Goal: Transaction & Acquisition: Purchase product/service

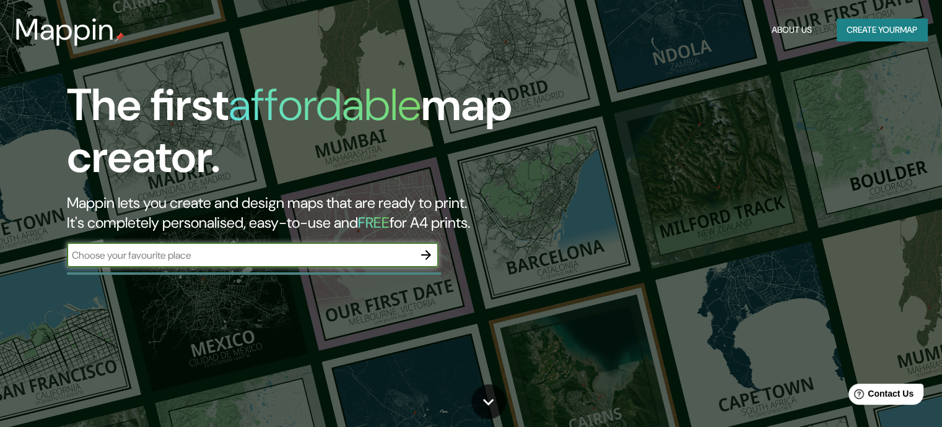
click at [284, 259] on input "text" at bounding box center [240, 255] width 347 height 14
type input "acapulco"
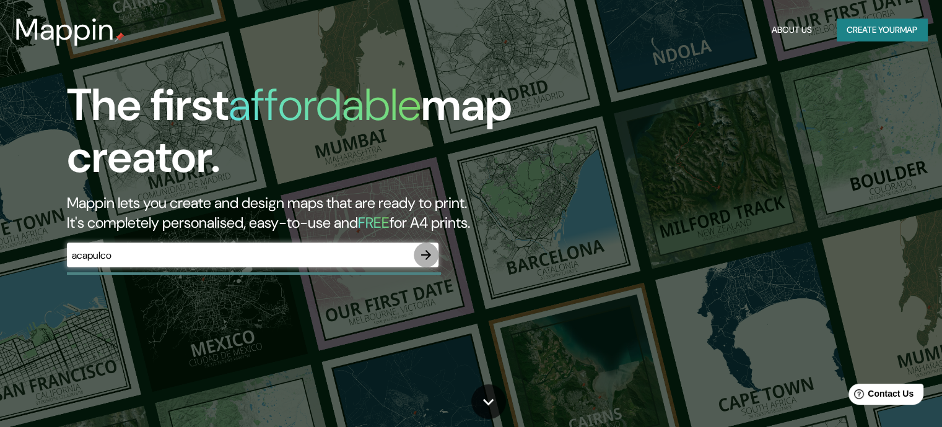
click at [424, 251] on icon "button" at bounding box center [426, 255] width 15 height 15
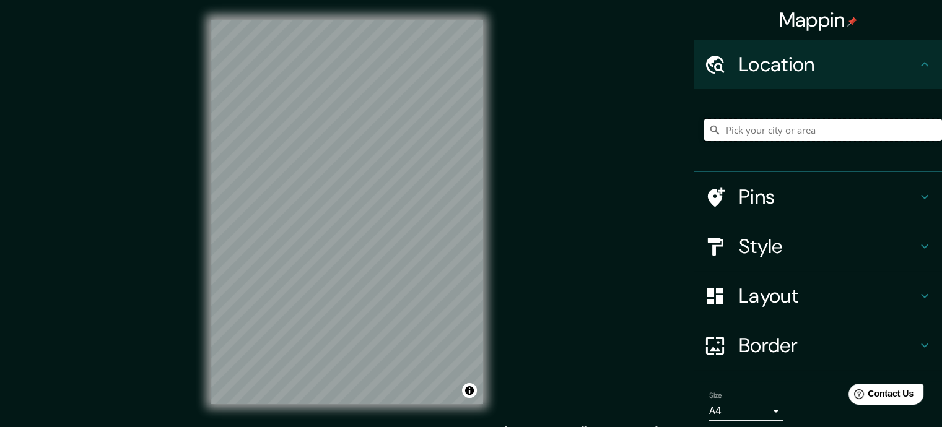
click at [775, 128] on input "Pick your city or area" at bounding box center [823, 130] width 238 height 22
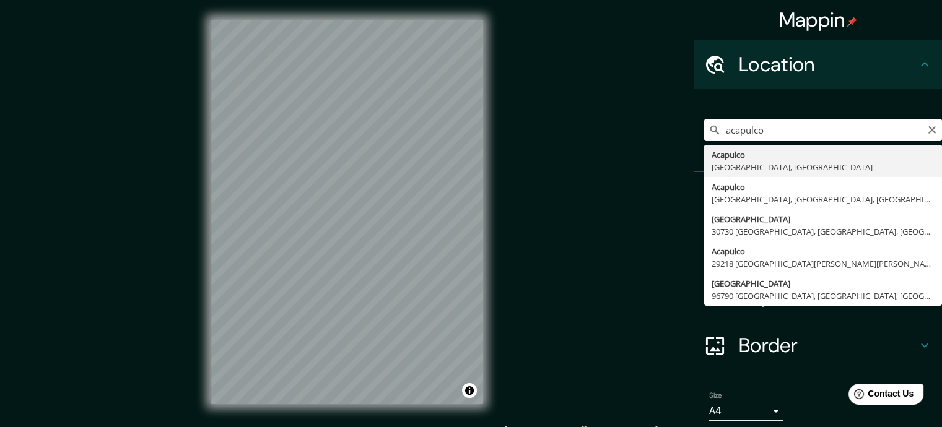
type input "Acapulco, [GEOGRAPHIC_DATA], [GEOGRAPHIC_DATA]"
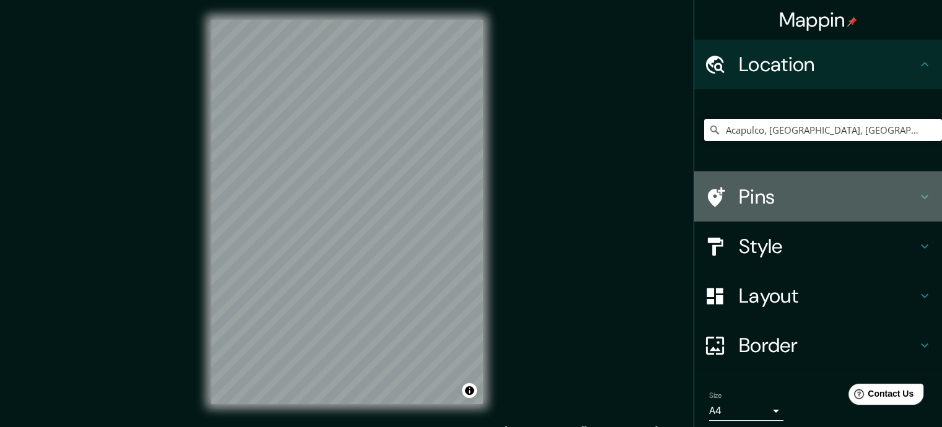
click at [858, 195] on h4 "Pins" at bounding box center [828, 196] width 178 height 25
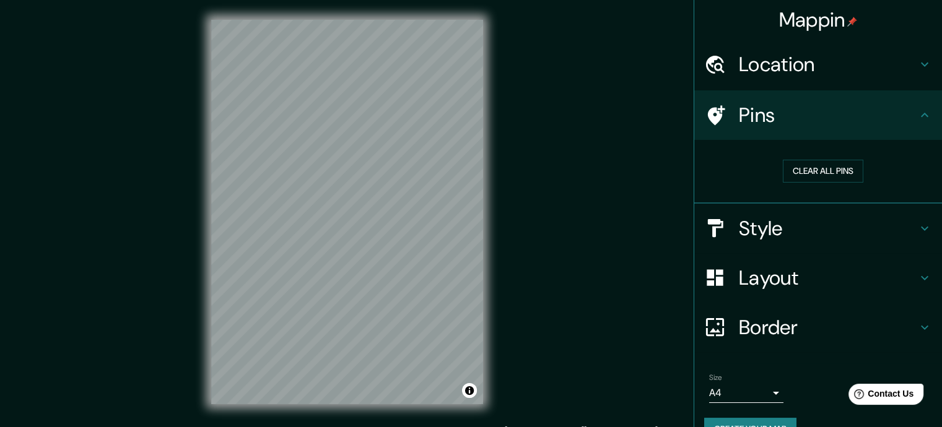
click at [831, 242] on div "Style" at bounding box center [818, 229] width 248 height 50
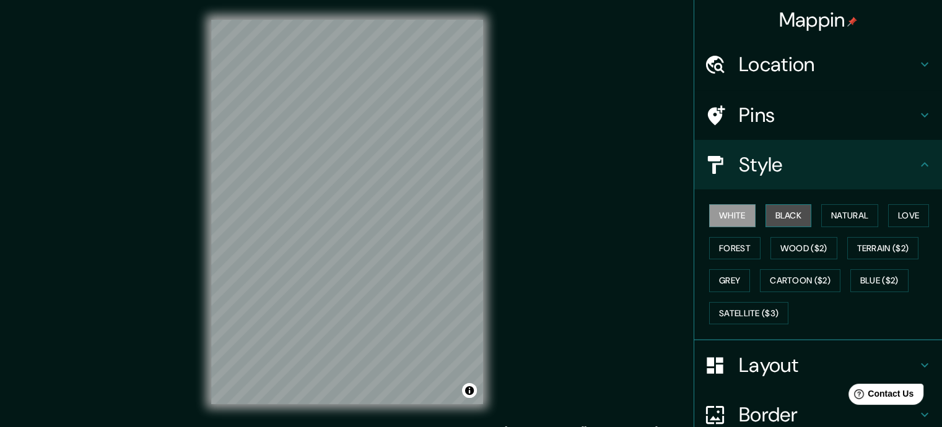
click at [783, 215] on button "Black" at bounding box center [788, 215] width 46 height 23
click at [770, 246] on button "Wood ($2)" at bounding box center [803, 248] width 67 height 23
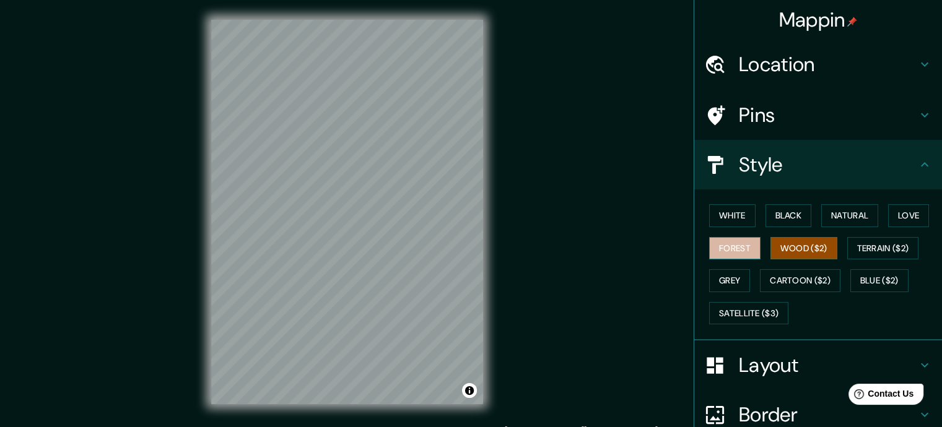
click at [718, 248] on button "Forest" at bounding box center [734, 248] width 51 height 23
click at [900, 215] on button "Love" at bounding box center [908, 215] width 41 height 23
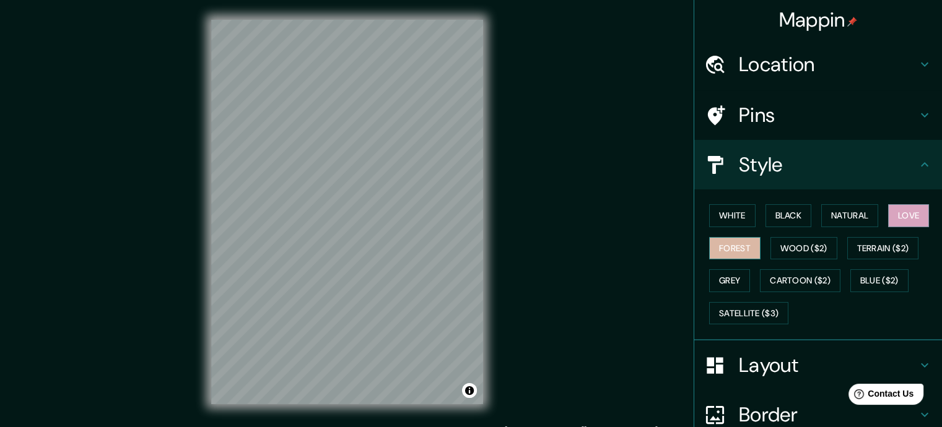
click at [736, 238] on button "Forest" at bounding box center [734, 248] width 51 height 23
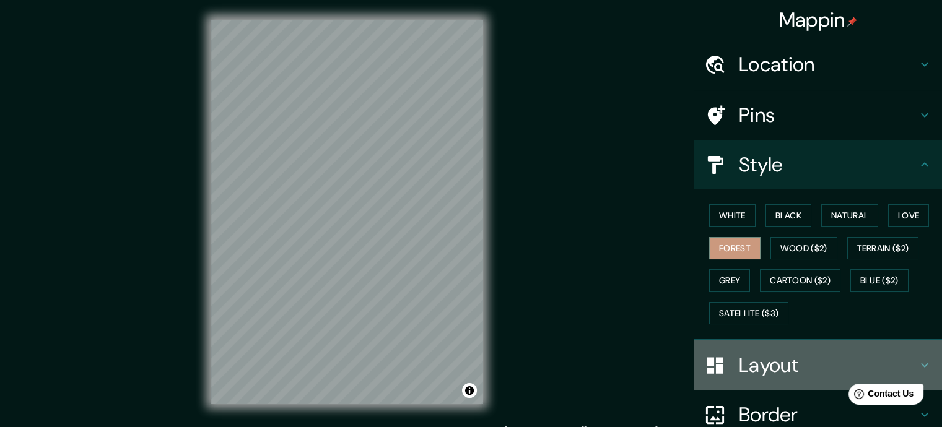
click at [780, 375] on h4 "Layout" at bounding box center [828, 365] width 178 height 25
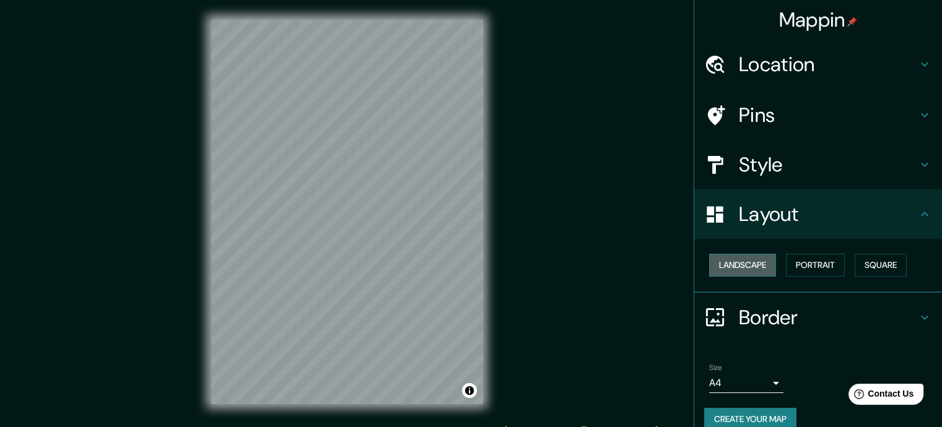
click at [755, 271] on button "Landscape" at bounding box center [742, 265] width 67 height 23
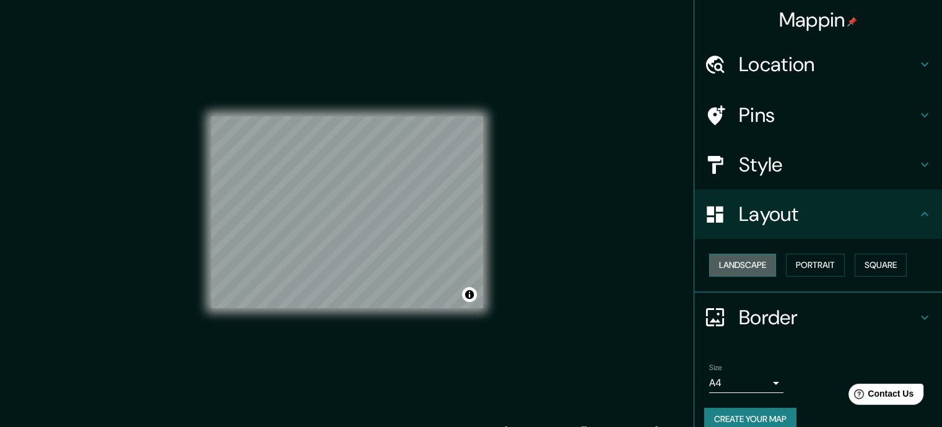
click at [755, 271] on button "Landscape" at bounding box center [742, 265] width 67 height 23
click at [796, 259] on button "Portrait" at bounding box center [815, 265] width 59 height 23
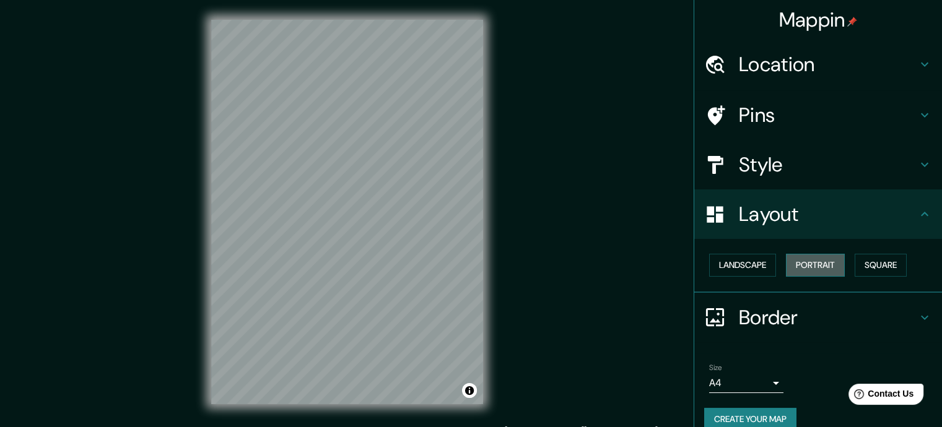
click at [796, 259] on button "Portrait" at bounding box center [815, 265] width 59 height 23
click at [854, 263] on button "Square" at bounding box center [880, 265] width 52 height 23
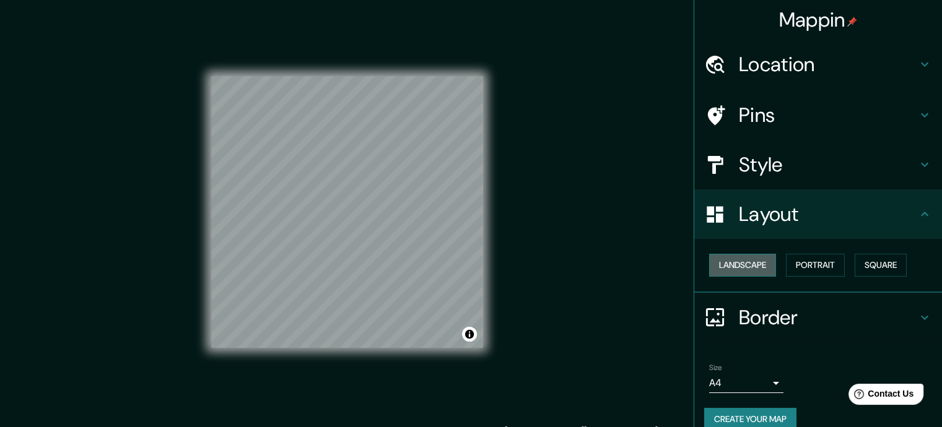
click at [736, 269] on button "Landscape" at bounding box center [742, 265] width 67 height 23
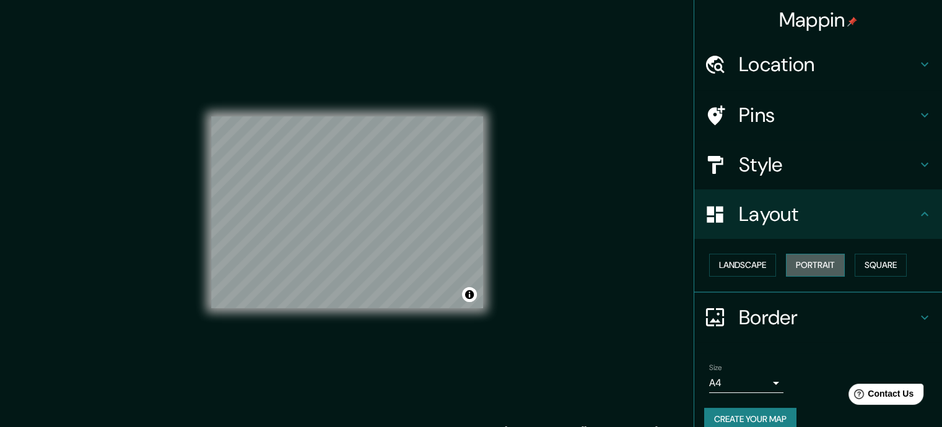
click at [800, 263] on button "Portrait" at bounding box center [815, 265] width 59 height 23
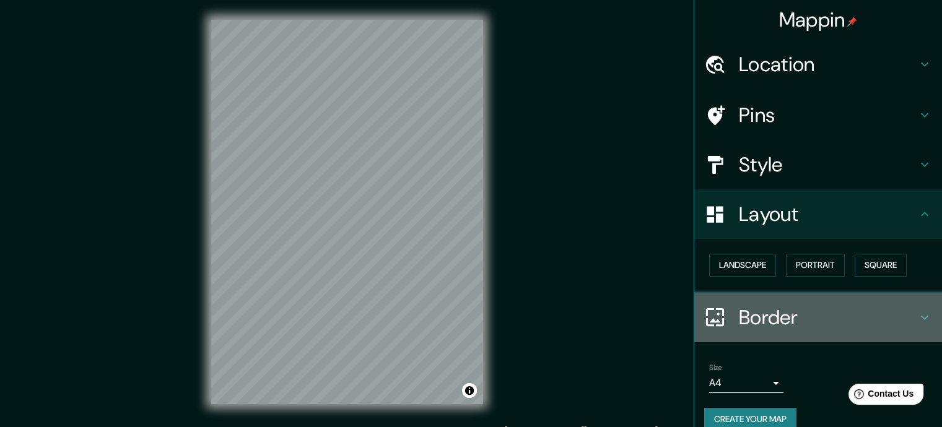
click at [795, 324] on h4 "Border" at bounding box center [828, 317] width 178 height 25
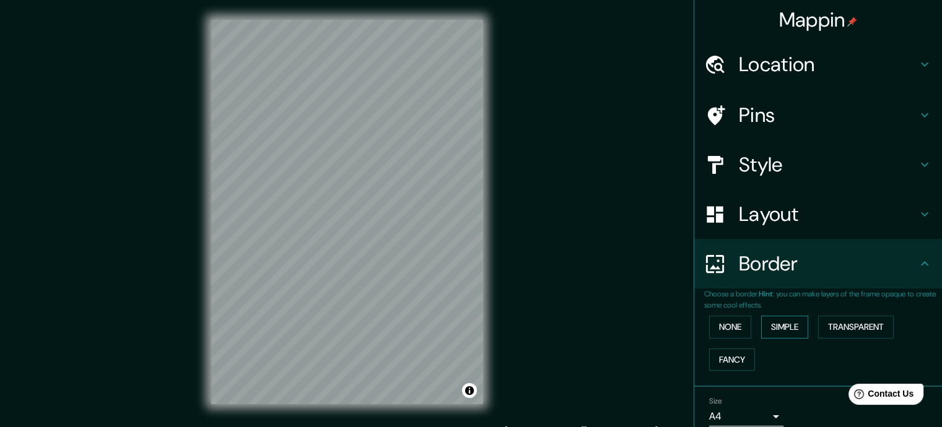
click at [761, 328] on button "Simple" at bounding box center [784, 327] width 47 height 23
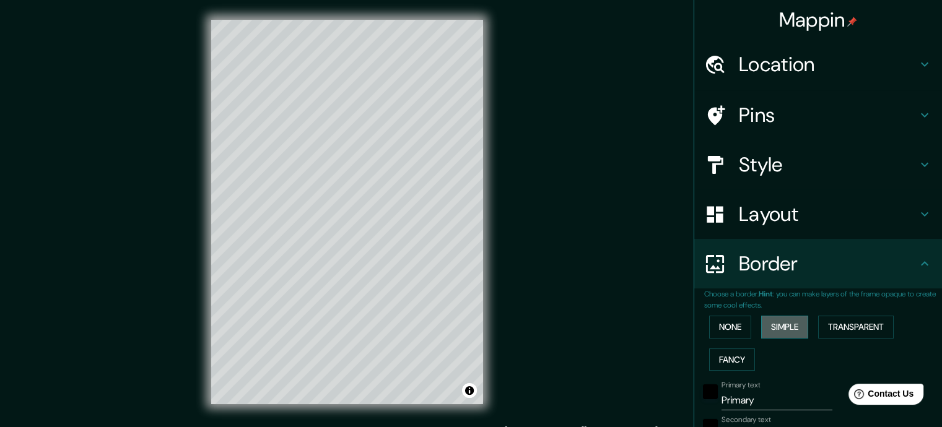
click at [761, 328] on button "Simple" at bounding box center [784, 327] width 47 height 23
type input "176"
type input "35"
click at [721, 326] on button "None" at bounding box center [730, 327] width 42 height 23
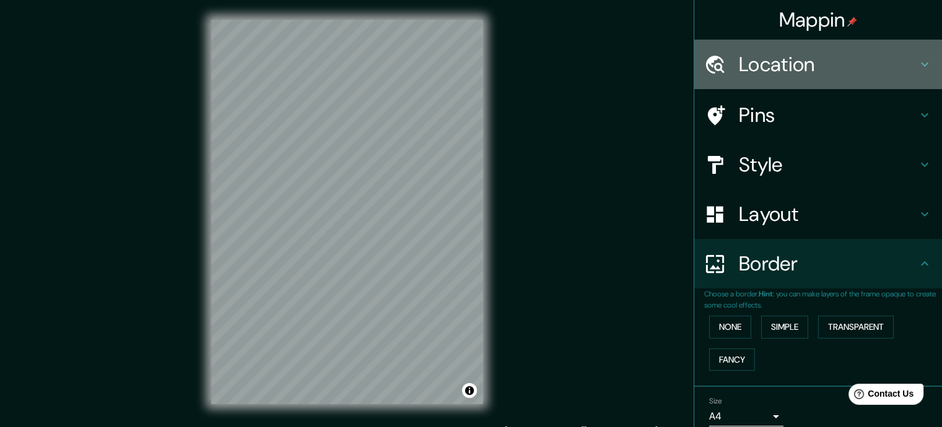
click at [808, 74] on h4 "Location" at bounding box center [828, 64] width 178 height 25
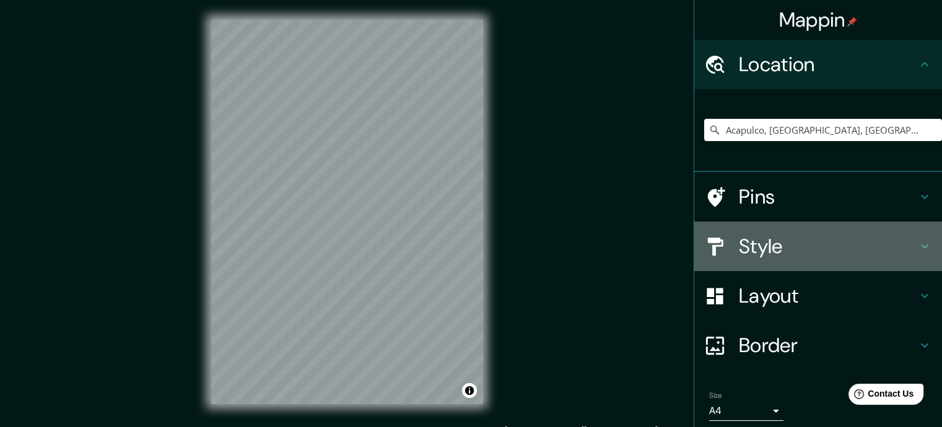
click at [791, 251] on h4 "Style" at bounding box center [828, 246] width 178 height 25
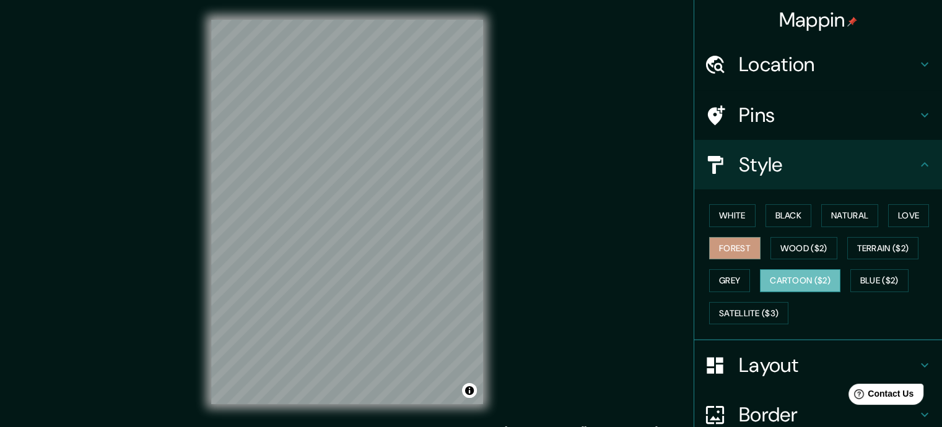
click at [788, 282] on button "Cartoon ($2)" at bounding box center [800, 280] width 80 height 23
click at [789, 251] on button "Wood ($2)" at bounding box center [803, 248] width 67 height 23
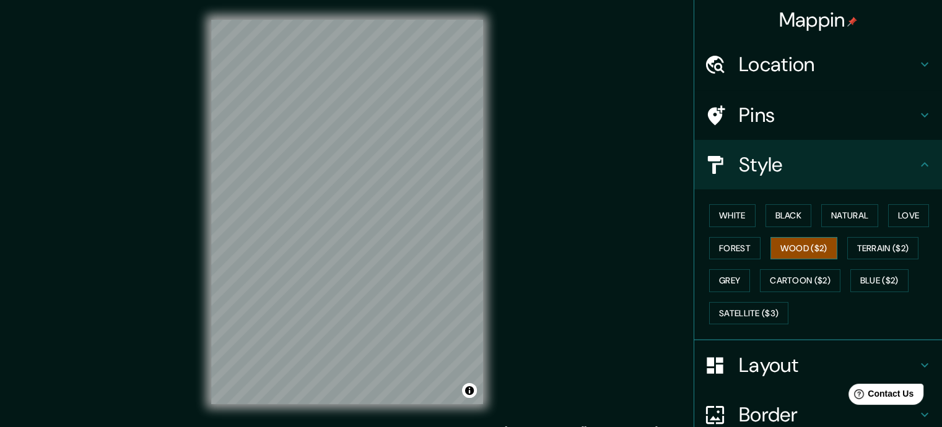
click at [789, 251] on button "Wood ($2)" at bounding box center [803, 248] width 67 height 23
click at [848, 243] on button "Terrain ($2)" at bounding box center [883, 248] width 72 height 23
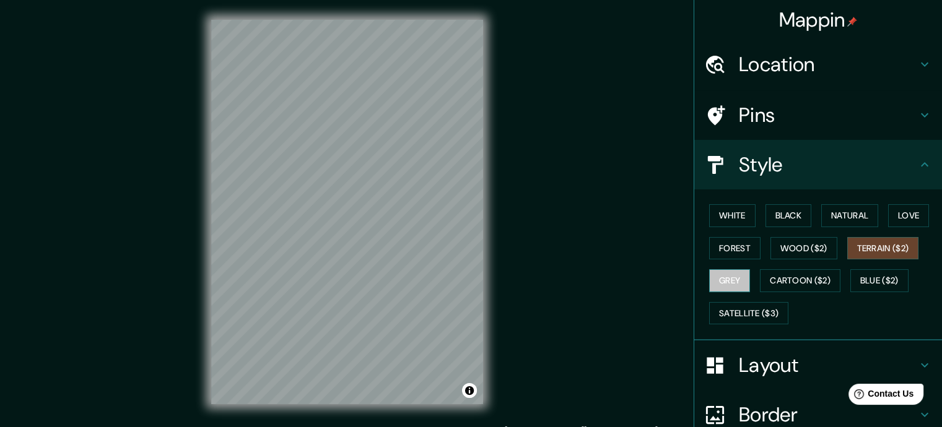
click at [724, 272] on button "Grey" at bounding box center [729, 280] width 41 height 23
click at [726, 307] on button "Satellite ($3)" at bounding box center [748, 313] width 79 height 23
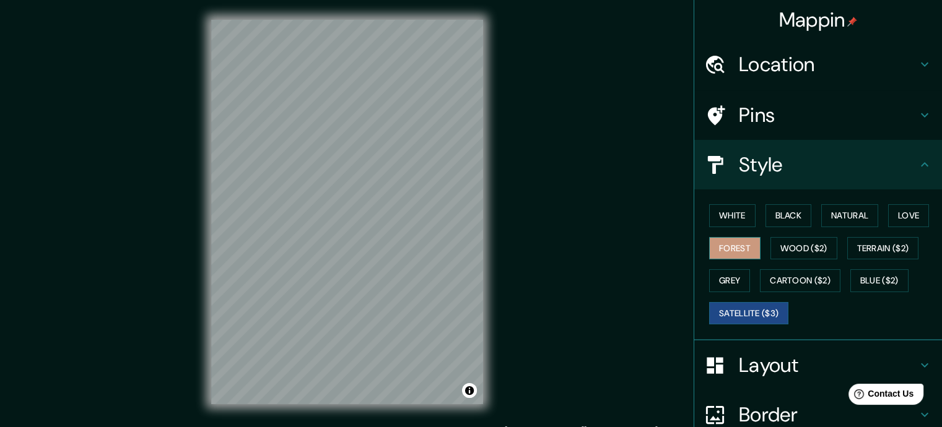
click at [734, 249] on button "Forest" at bounding box center [734, 248] width 51 height 23
click at [847, 213] on button "Natural" at bounding box center [849, 215] width 57 height 23
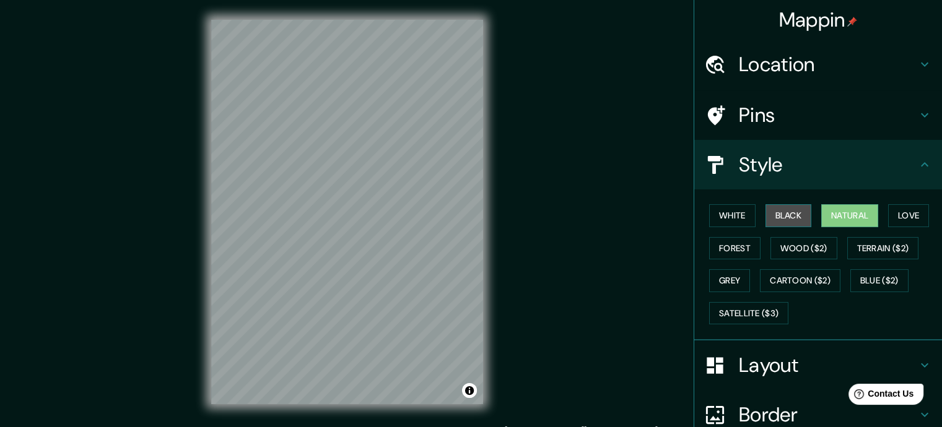
click at [789, 216] on button "Black" at bounding box center [788, 215] width 46 height 23
click at [722, 243] on button "Forest" at bounding box center [734, 248] width 51 height 23
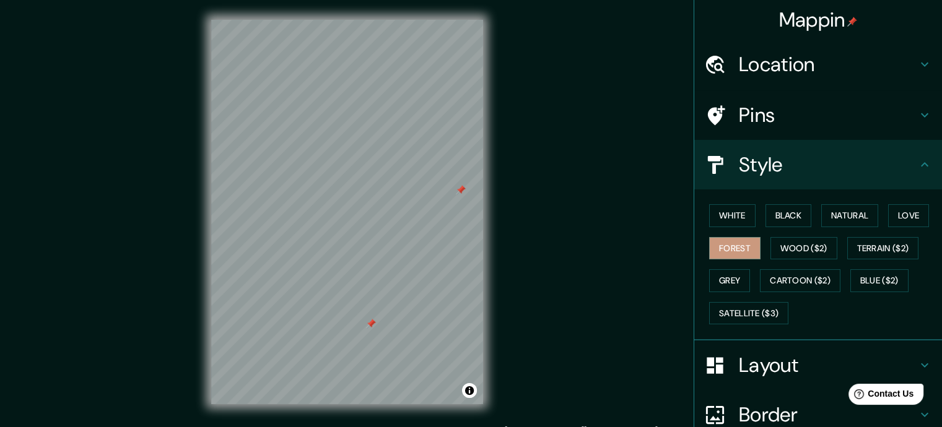
click at [459, 188] on div at bounding box center [461, 190] width 10 height 10
